Goal: Register for event/course

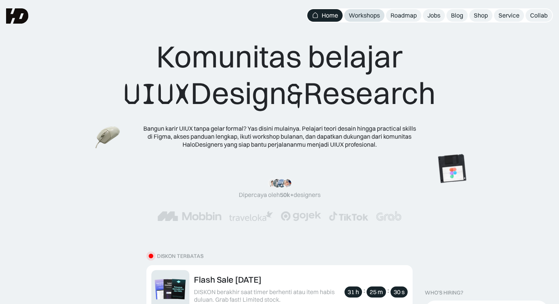
click at [366, 16] on div "Workshops" at bounding box center [364, 15] width 31 height 8
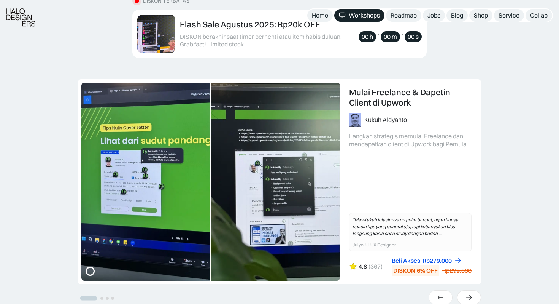
scroll to position [259, 0]
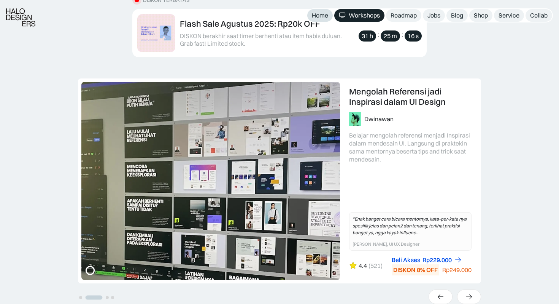
click at [323, 18] on div "Home" at bounding box center [320, 15] width 16 height 8
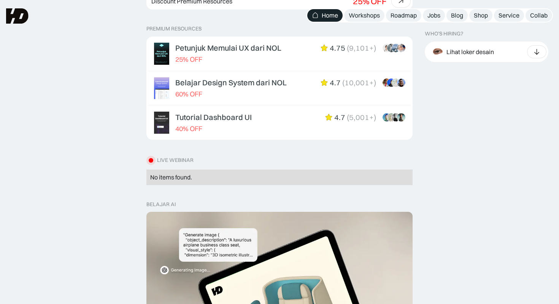
scroll to position [224, 0]
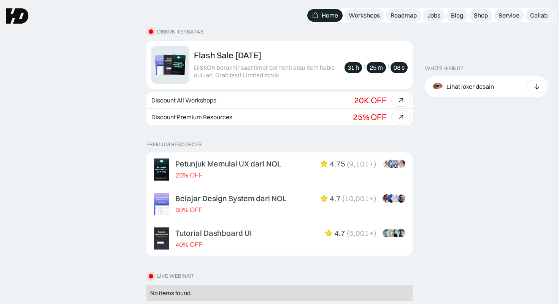
click at [11, 17] on img at bounding box center [17, 15] width 22 height 15
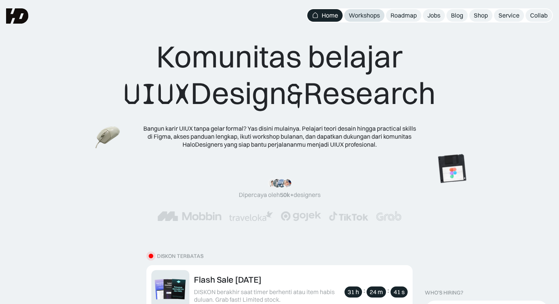
click at [363, 15] on div "Workshops" at bounding box center [364, 15] width 31 height 8
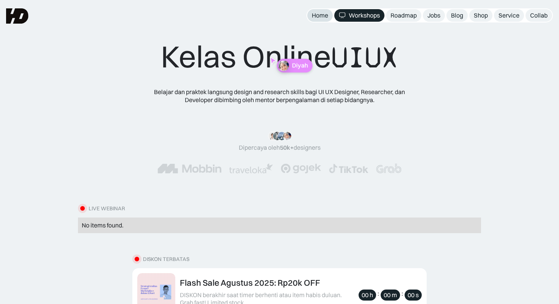
click at [326, 15] on div "Home" at bounding box center [320, 15] width 16 height 8
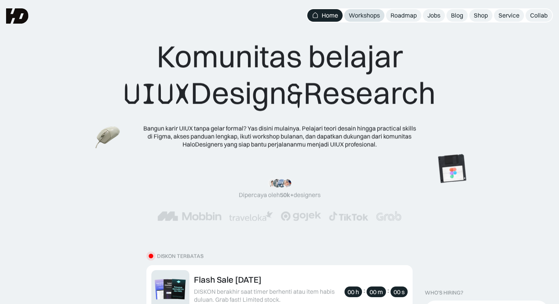
click at [356, 15] on div "Workshops" at bounding box center [364, 15] width 31 height 8
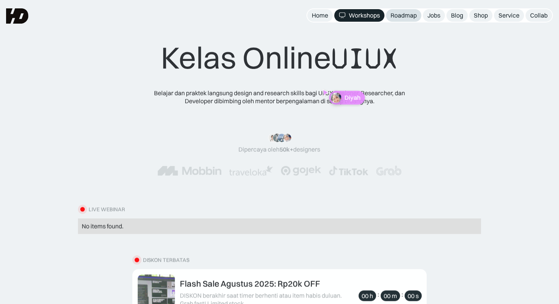
click at [400, 18] on div "Roadmap" at bounding box center [404, 15] width 26 height 8
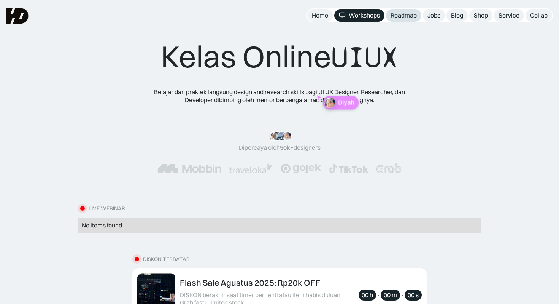
click at [400, 17] on div "Roadmap" at bounding box center [404, 15] width 26 height 8
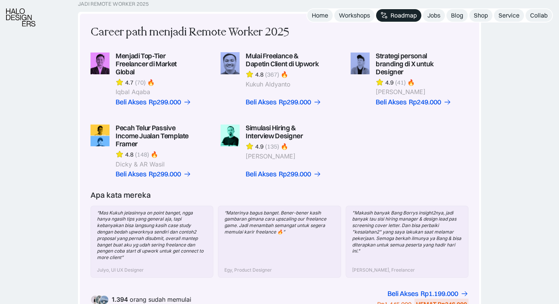
scroll to position [428, 0]
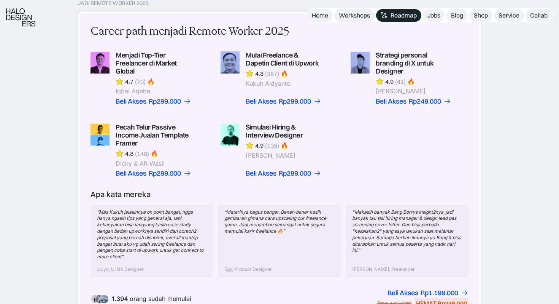
click at [293, 56] on link at bounding box center [280, 78] width 118 height 54
click at [123, 53] on link at bounding box center [150, 78] width 118 height 54
click at [131, 59] on link at bounding box center [150, 78] width 118 height 54
click at [275, 54] on link at bounding box center [280, 78] width 118 height 54
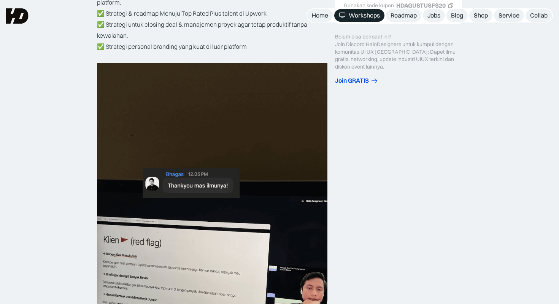
scroll to position [220, 0]
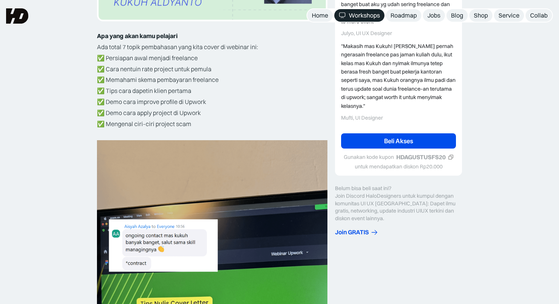
scroll to position [221, 0]
